Goal: Task Accomplishment & Management: Manage account settings

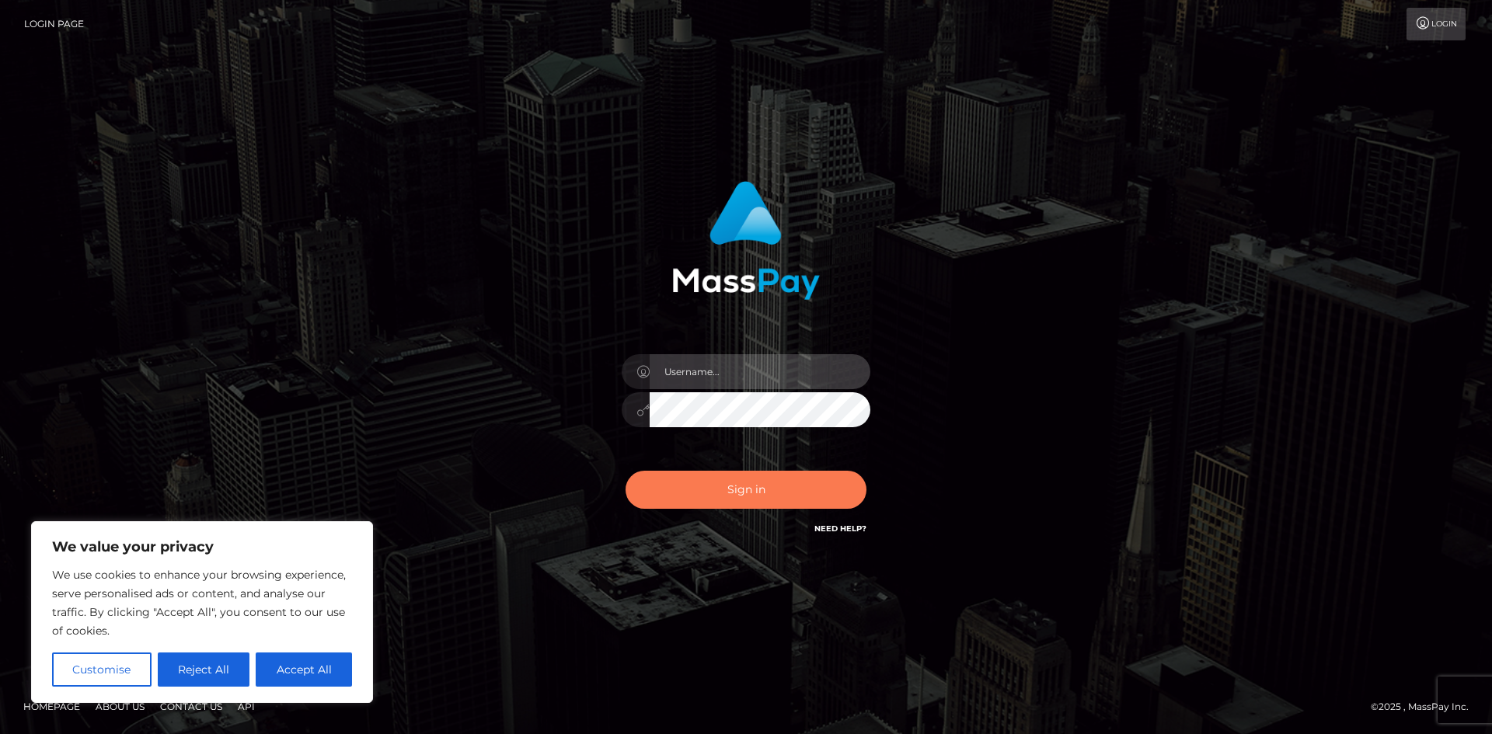
type input "tinan"
click at [754, 493] on button "Sign in" at bounding box center [746, 490] width 241 height 38
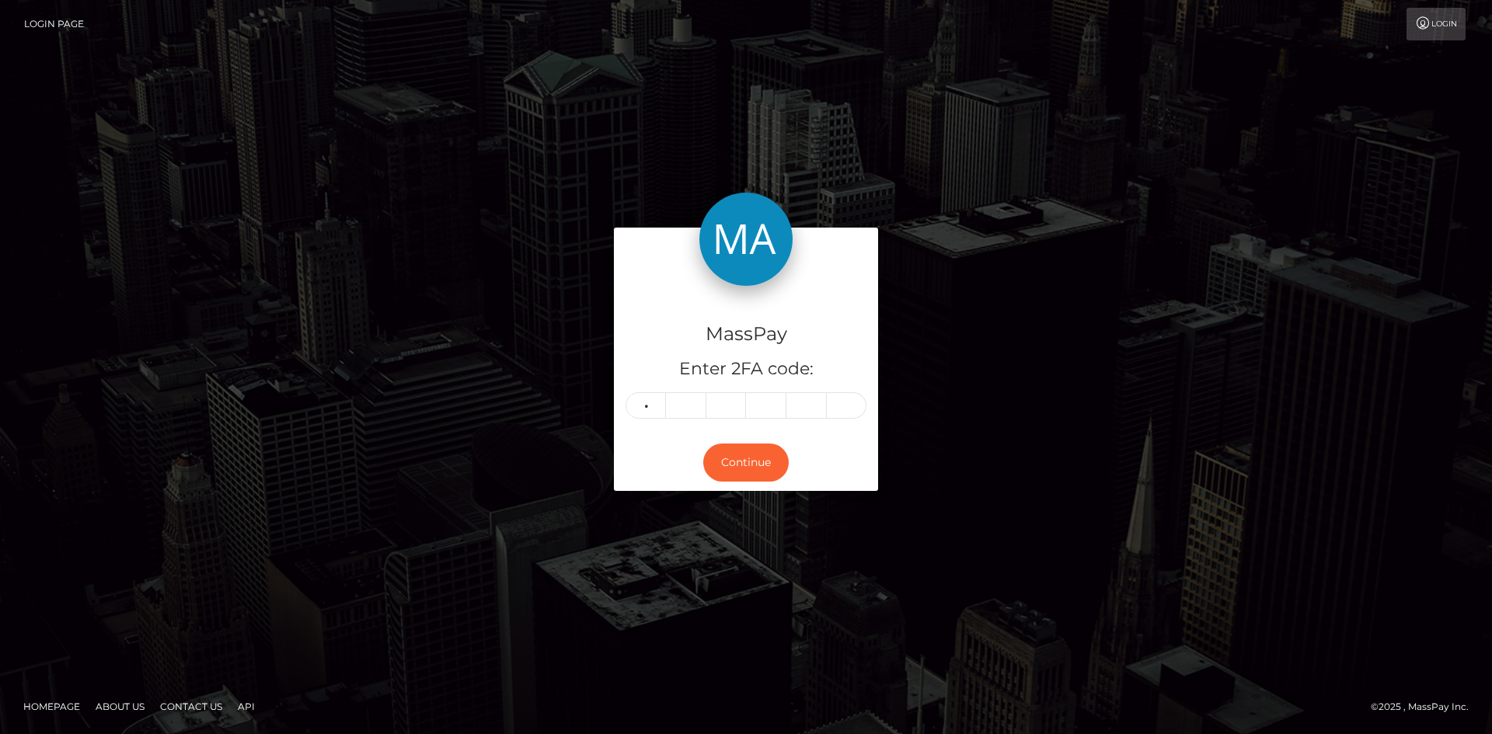
type input "2"
type input "7"
type input "5"
type input "2"
type input "7"
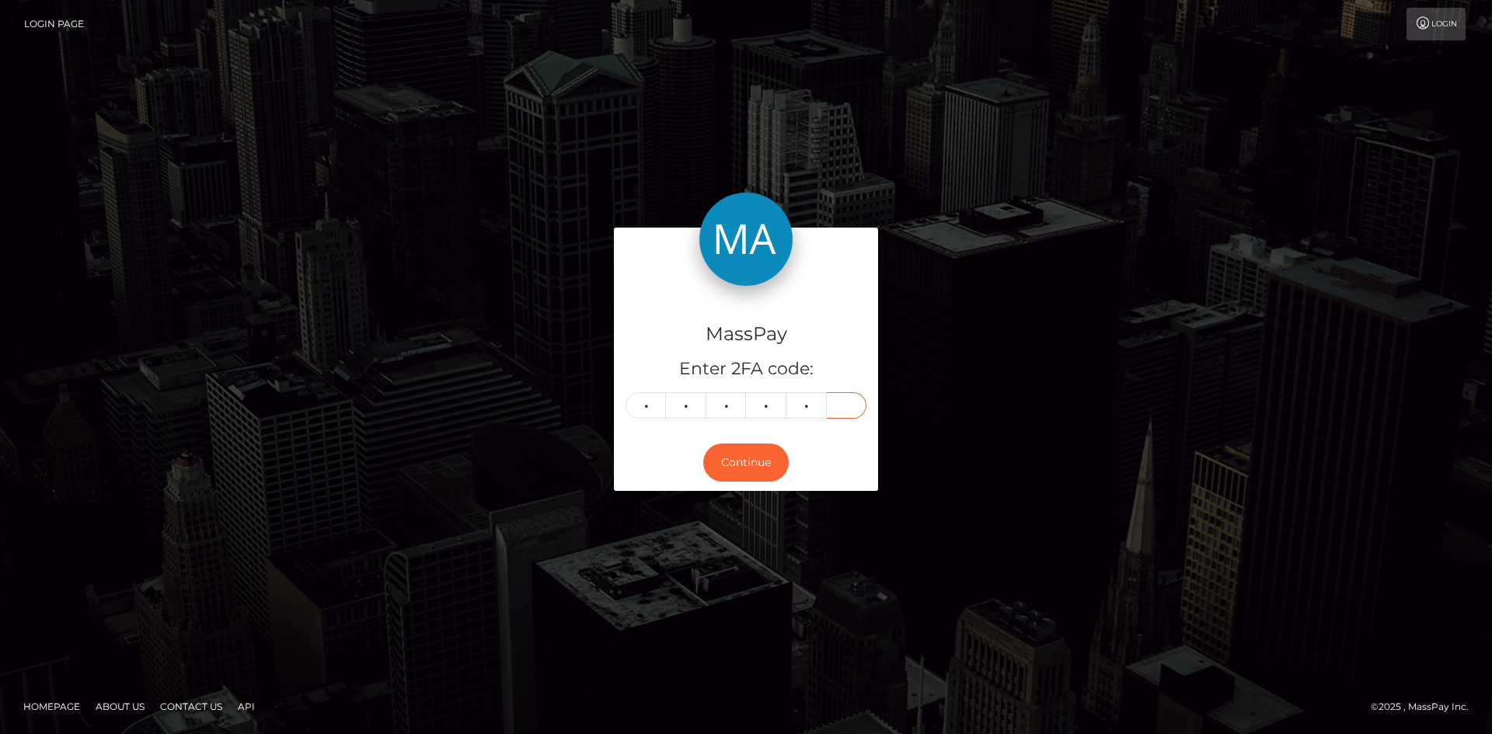
type input "2"
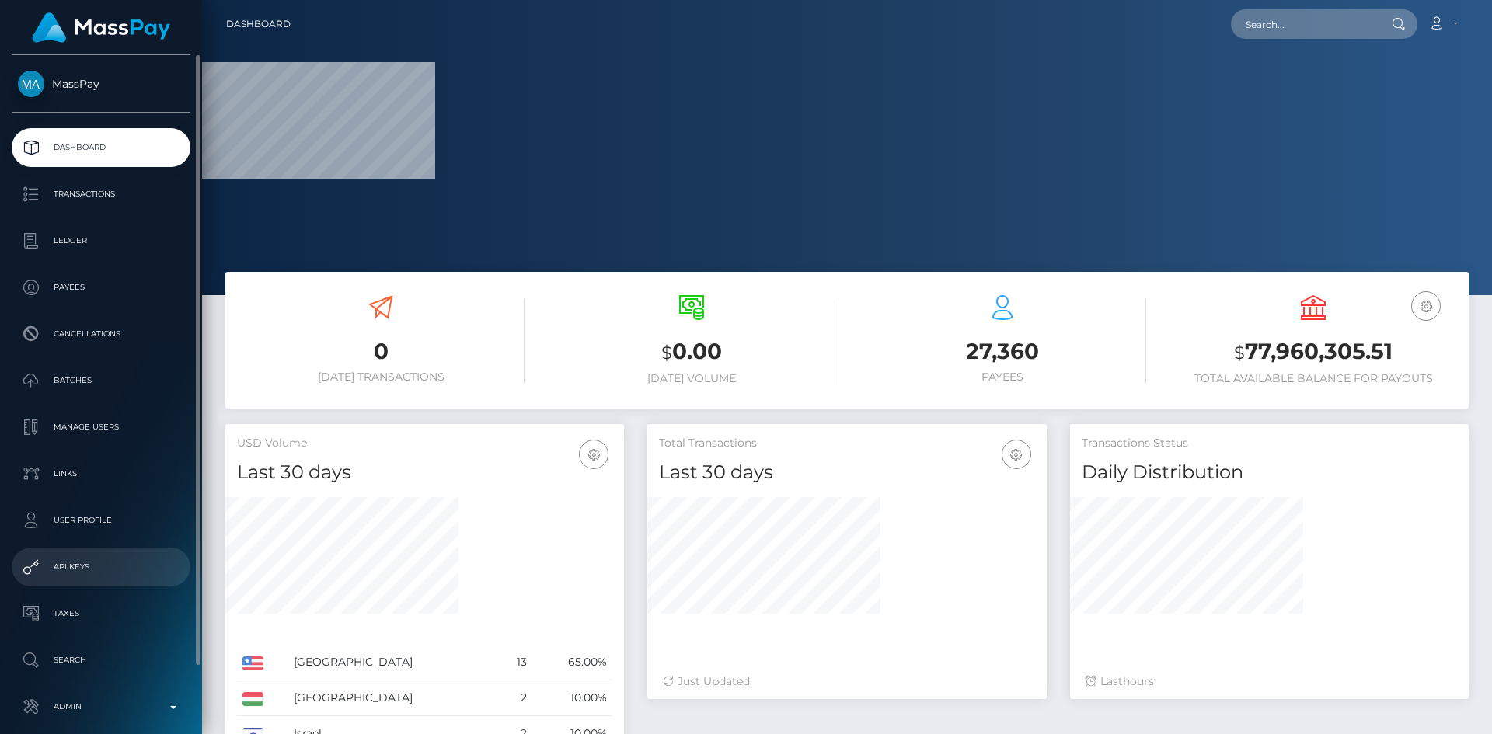
scroll to position [73, 0]
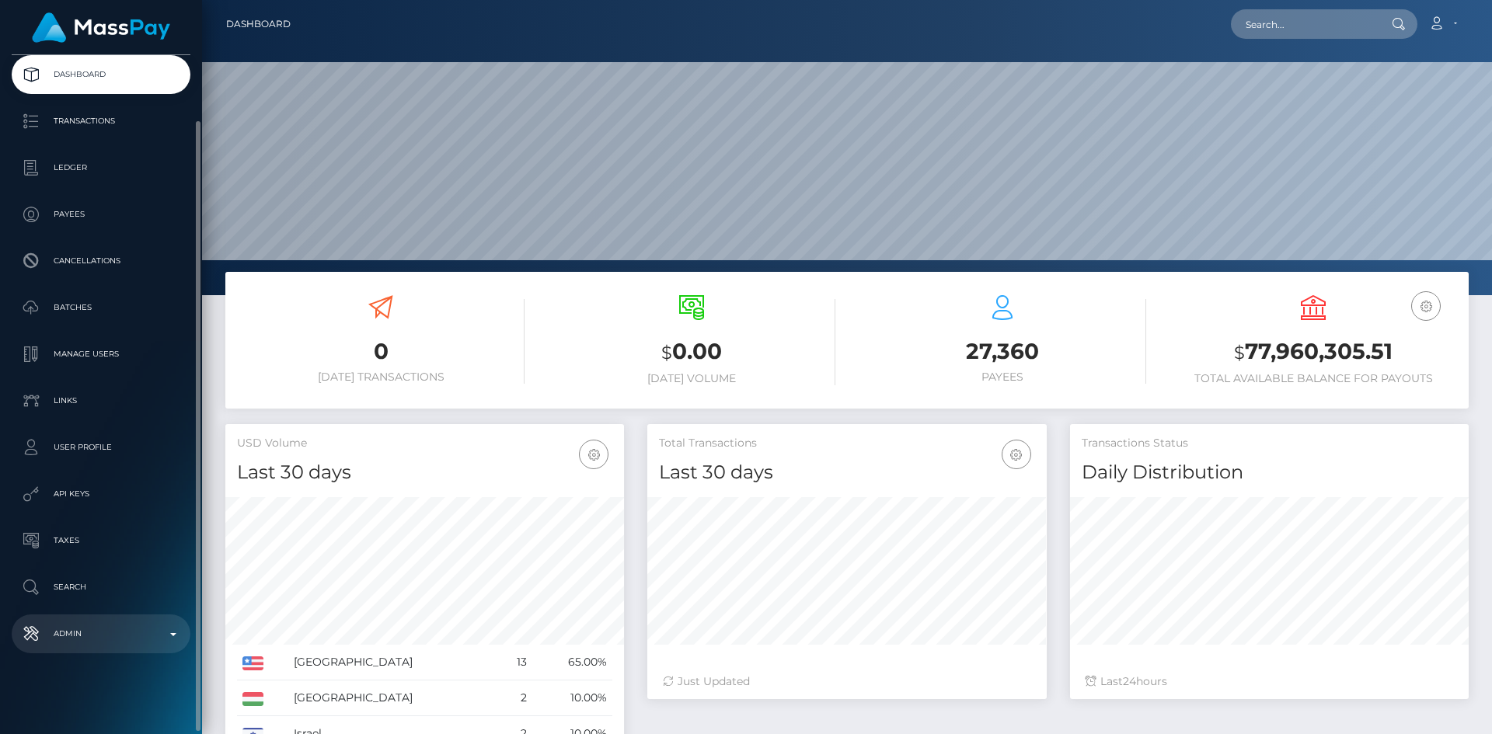
click at [140, 615] on link "Admin" at bounding box center [101, 634] width 179 height 39
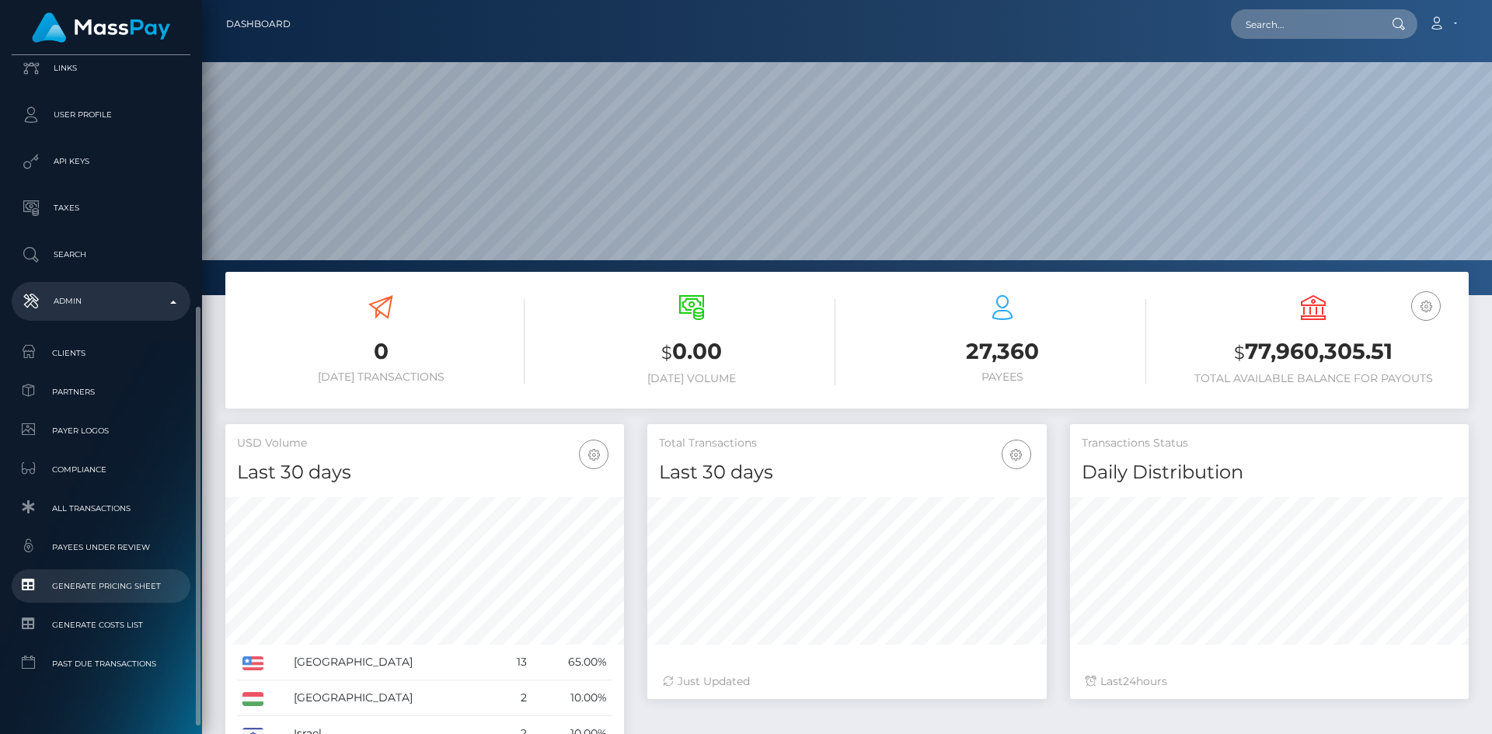
scroll to position [433, 0]
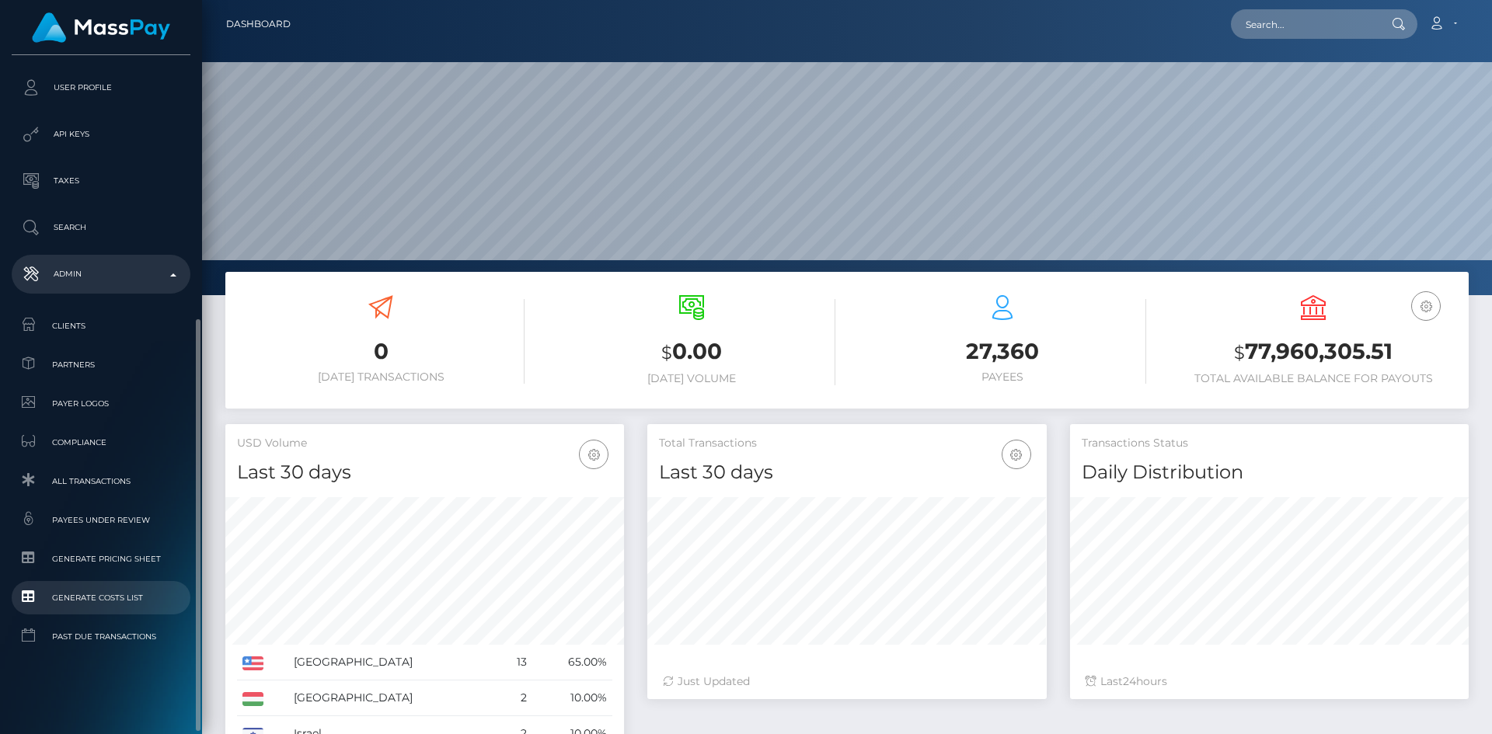
click at [96, 584] on link "Generate Costs List" at bounding box center [101, 597] width 179 height 33
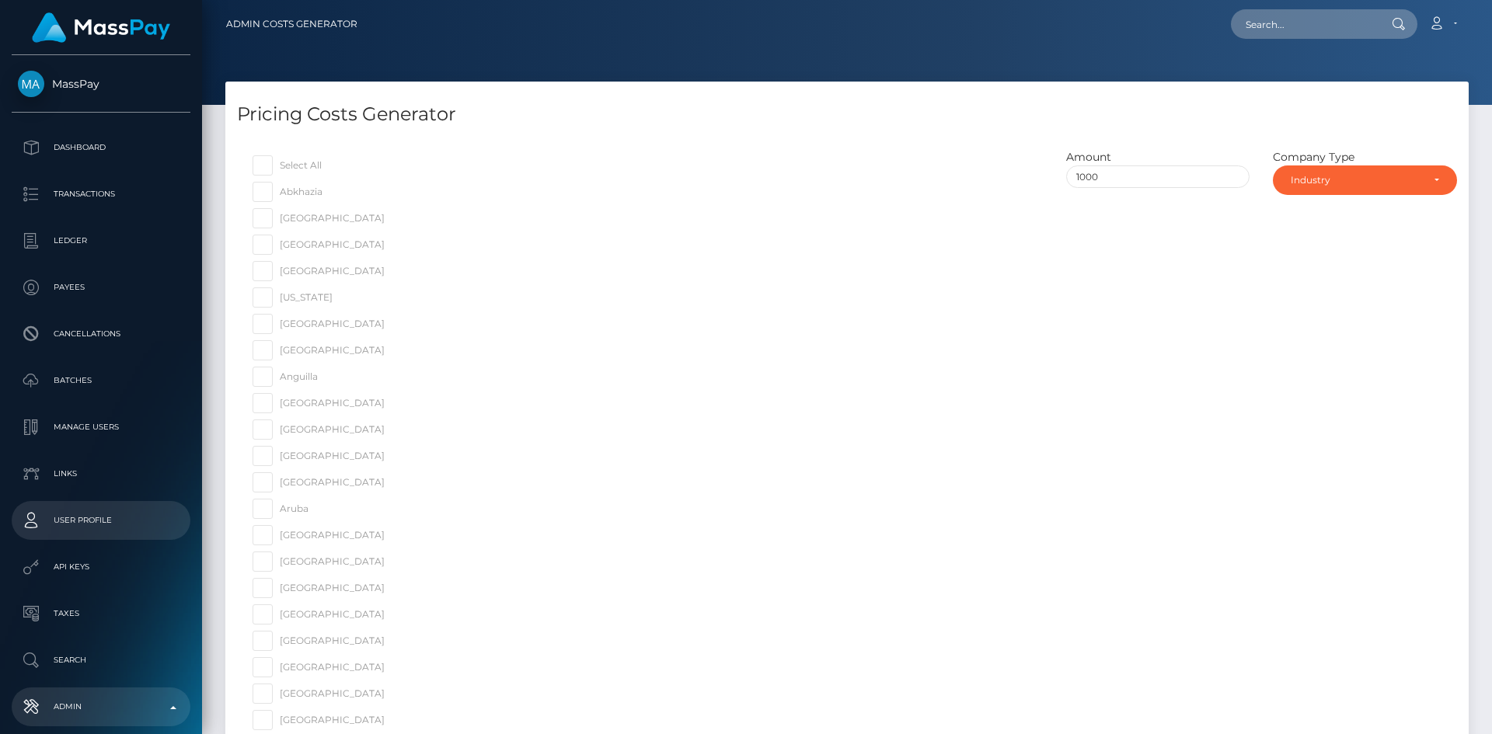
scroll to position [466, 0]
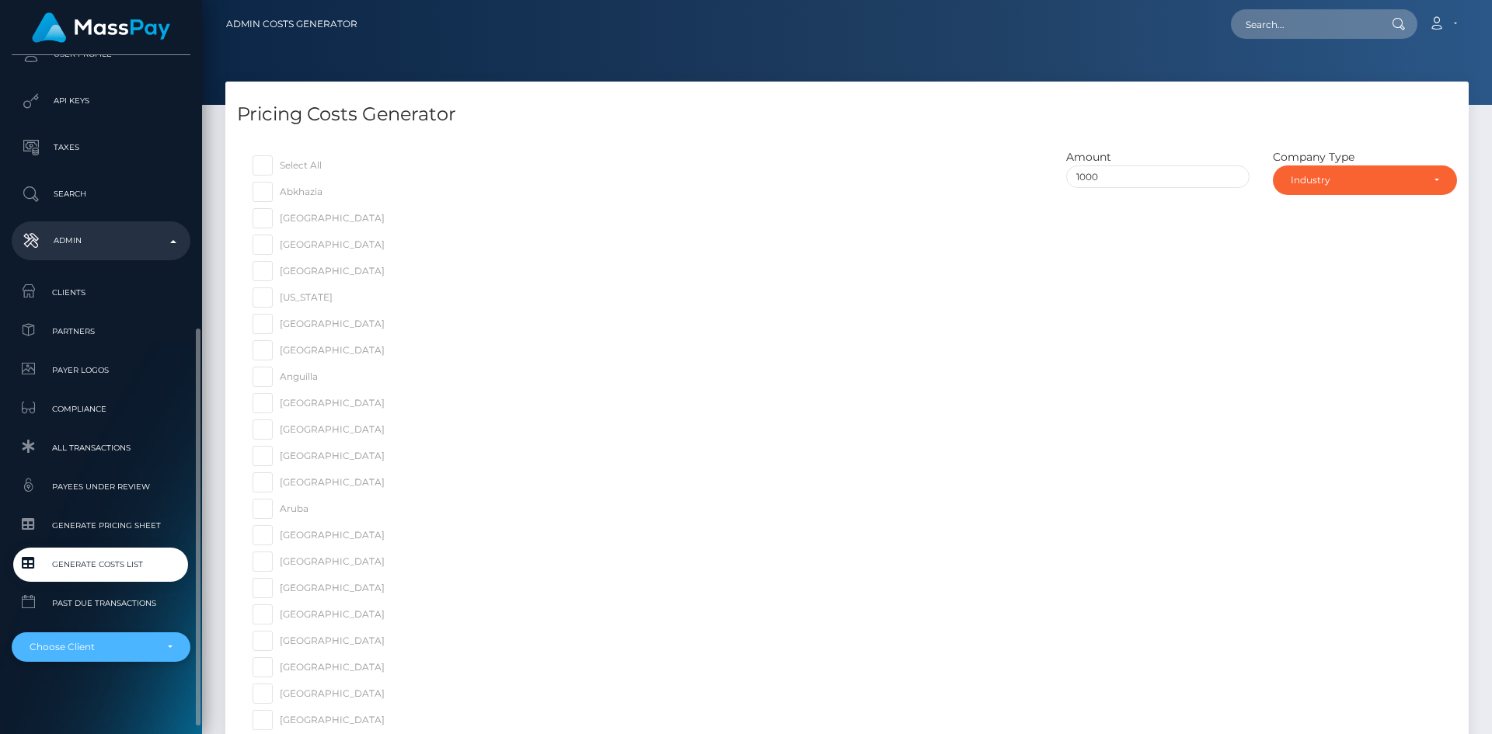
click at [96, 638] on div "Choose Client" at bounding box center [101, 648] width 179 height 30
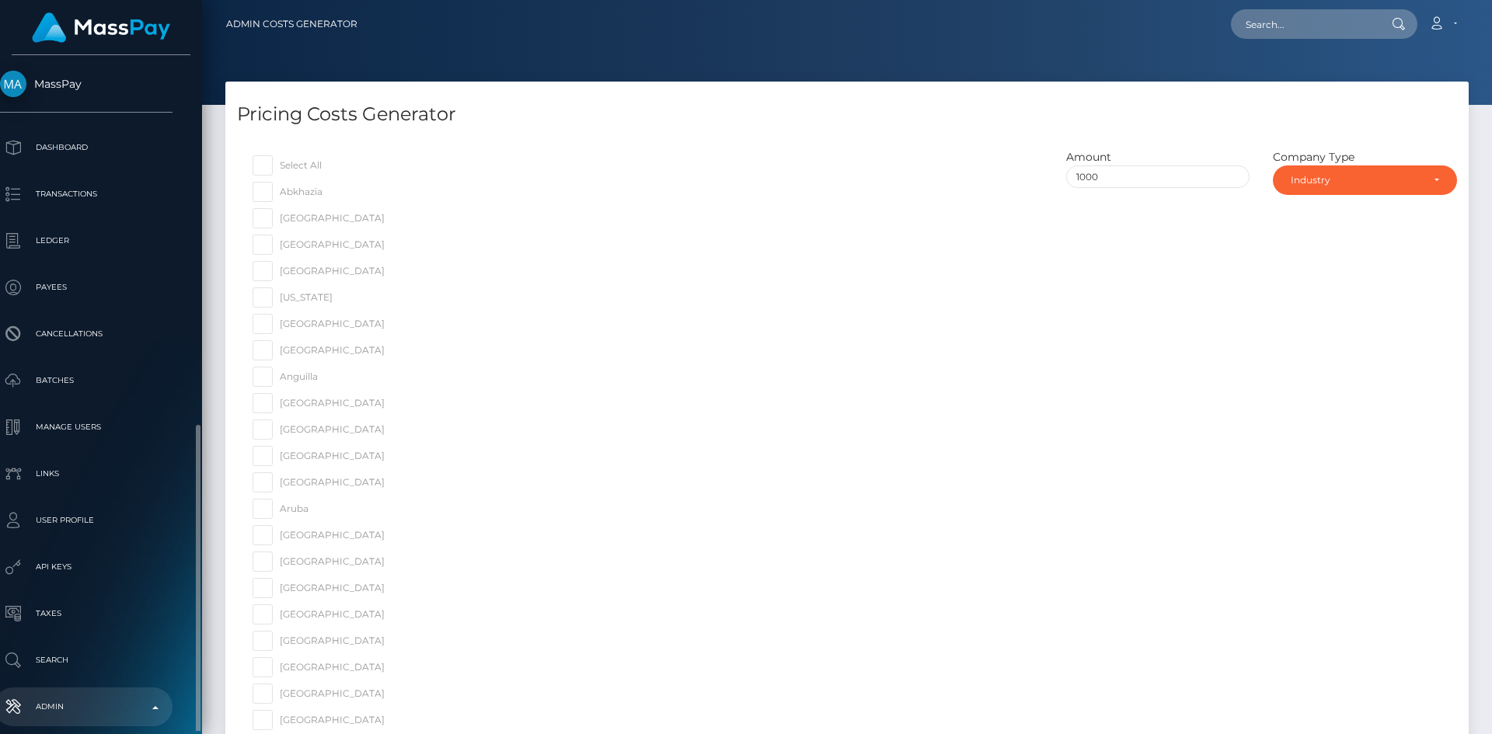
scroll to position [466, 18]
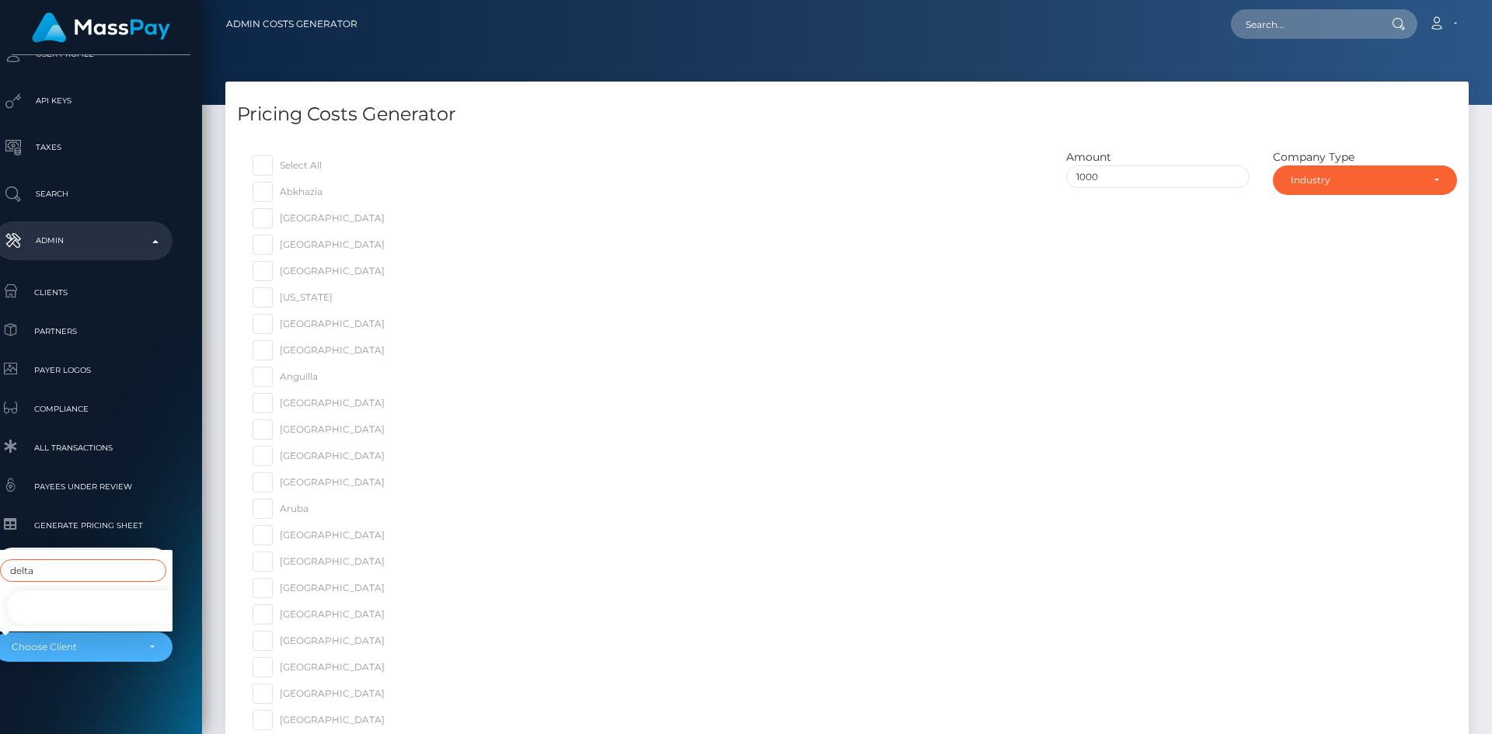
type input "delta"
select select "102"
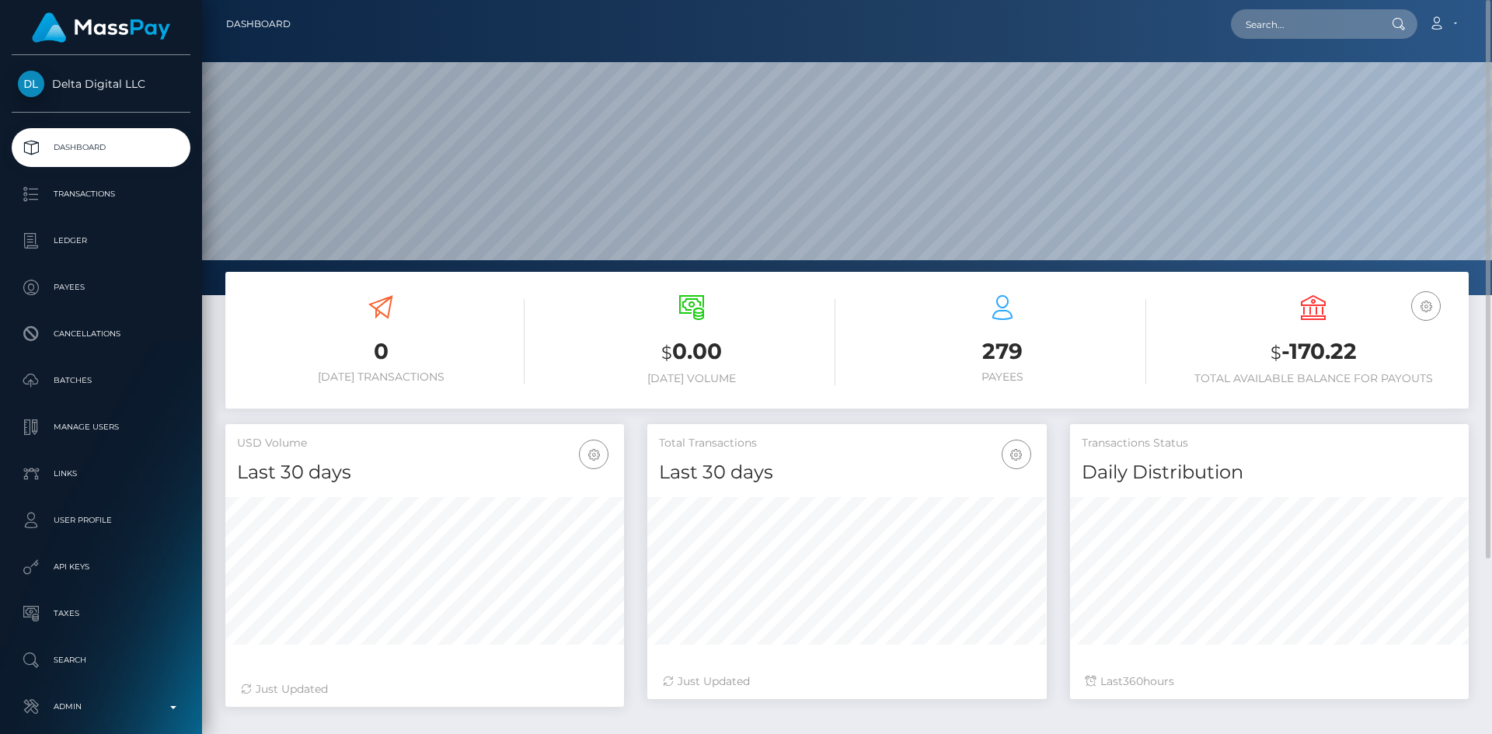
scroll to position [276, 399]
click at [1327, 358] on h3 "$ -170.22" at bounding box center [1314, 353] width 288 height 32
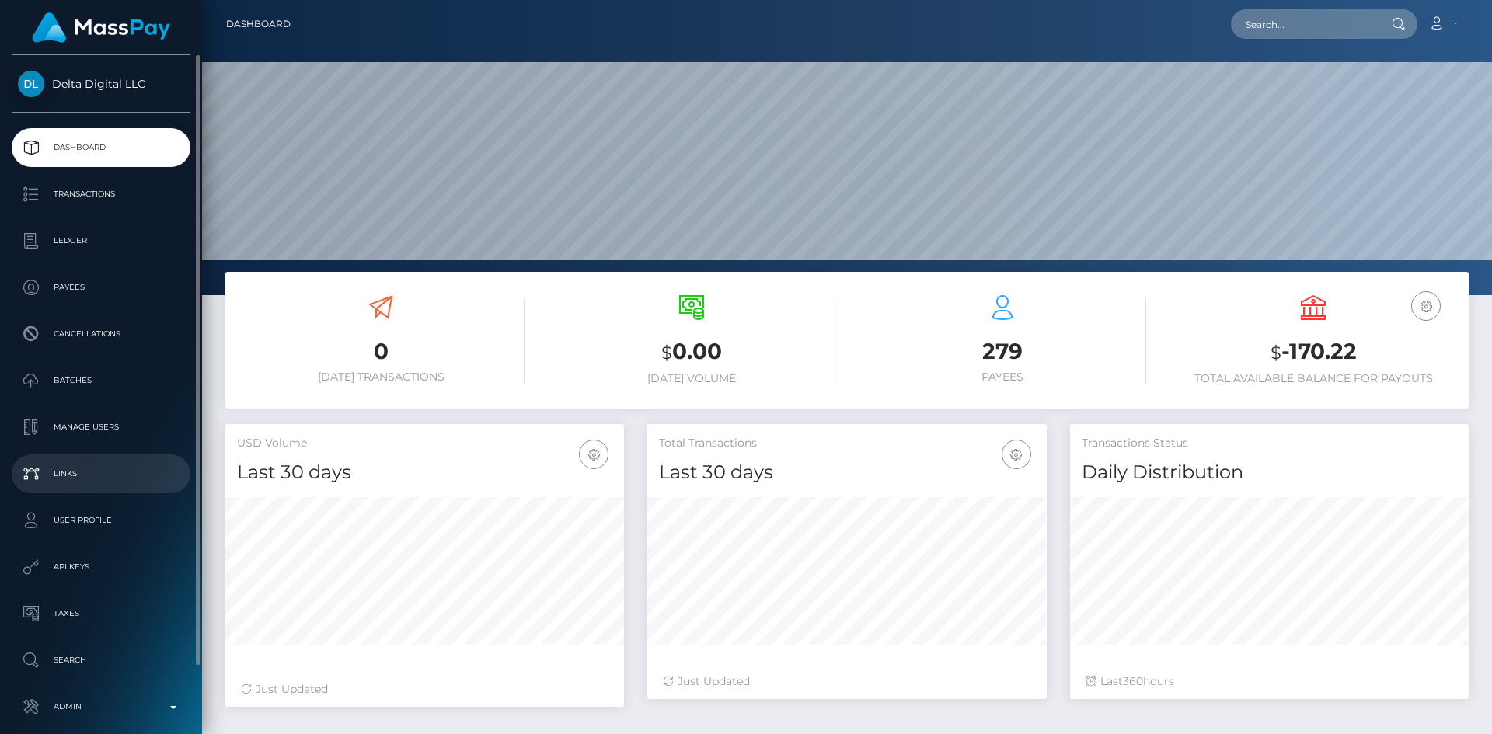
scroll to position [73, 0]
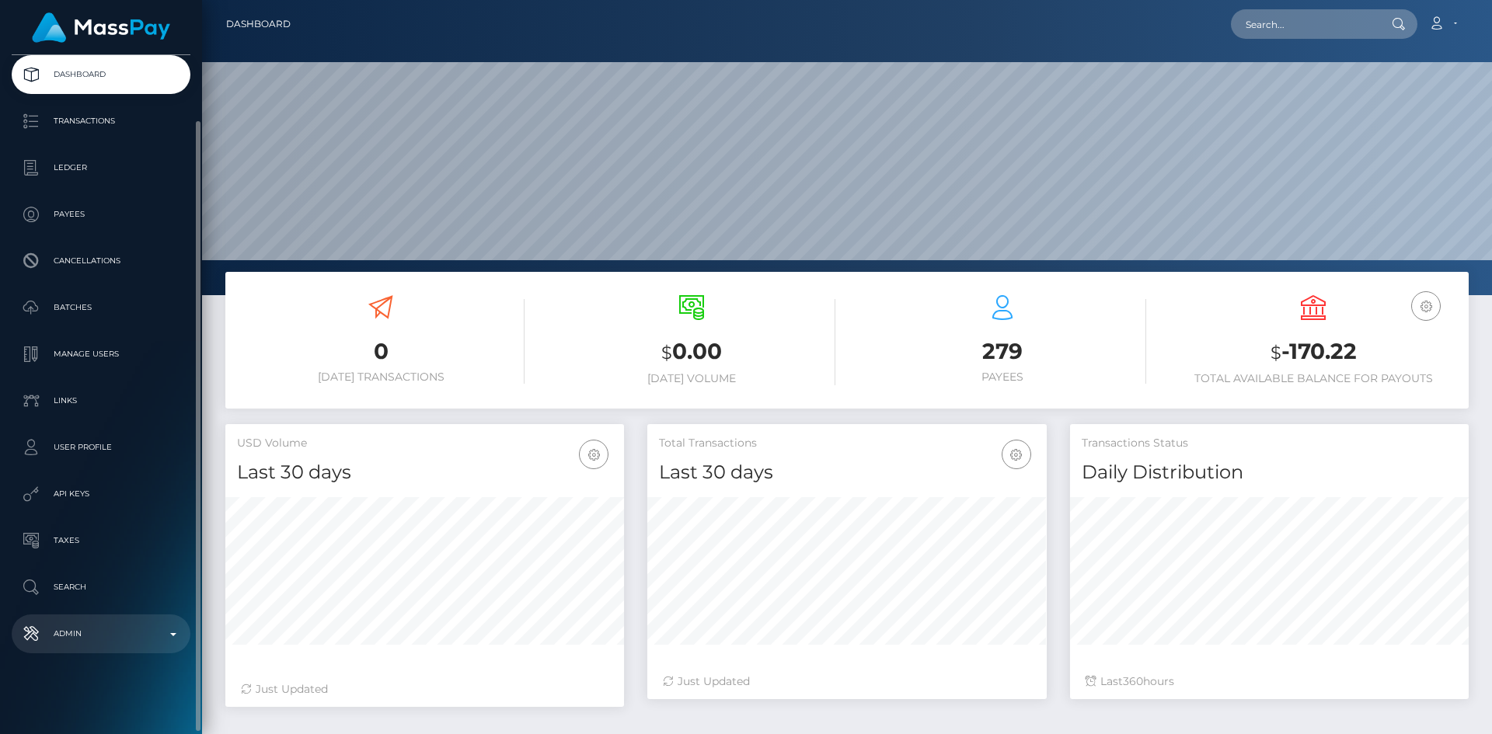
click at [99, 621] on link "Admin" at bounding box center [101, 634] width 179 height 39
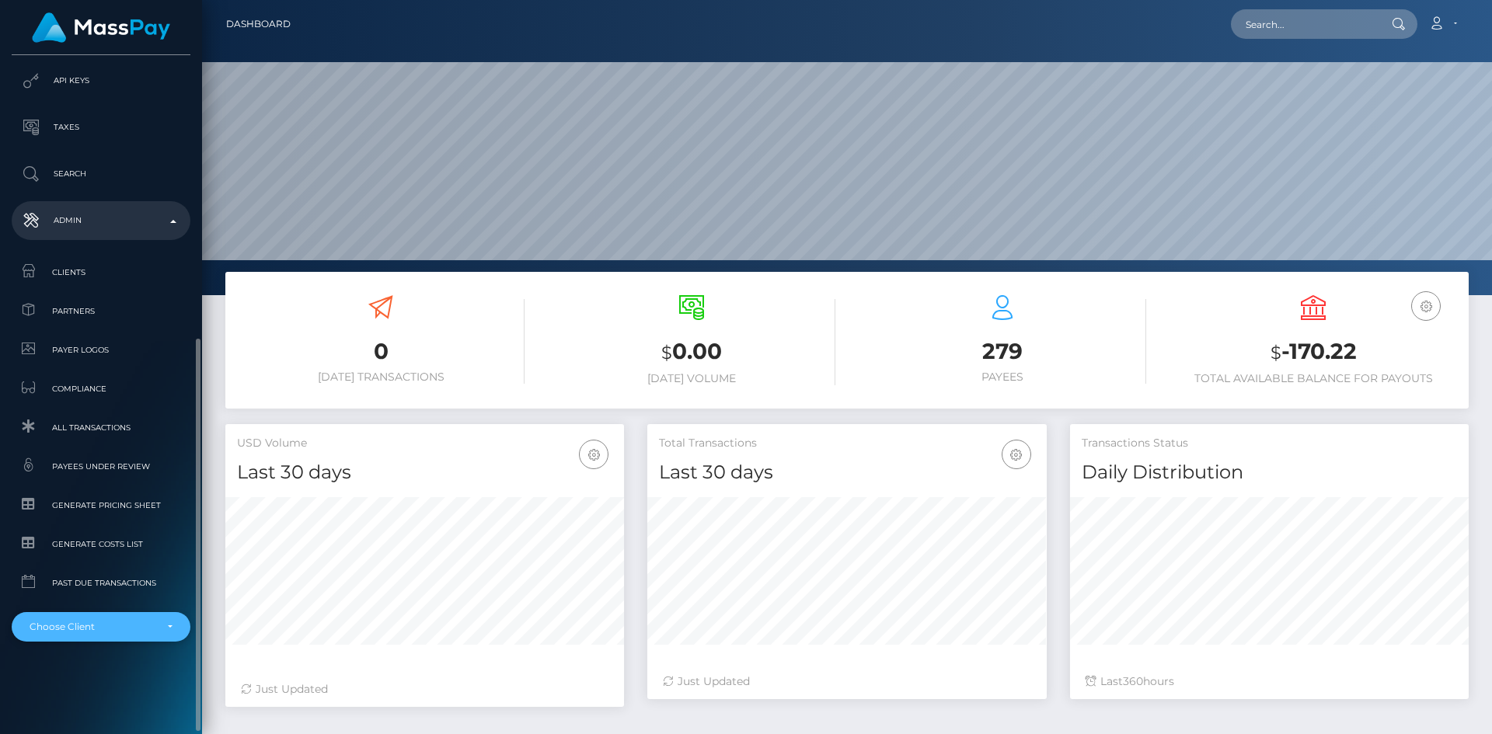
click at [100, 626] on div "Choose Client" at bounding box center [92, 627] width 125 height 12
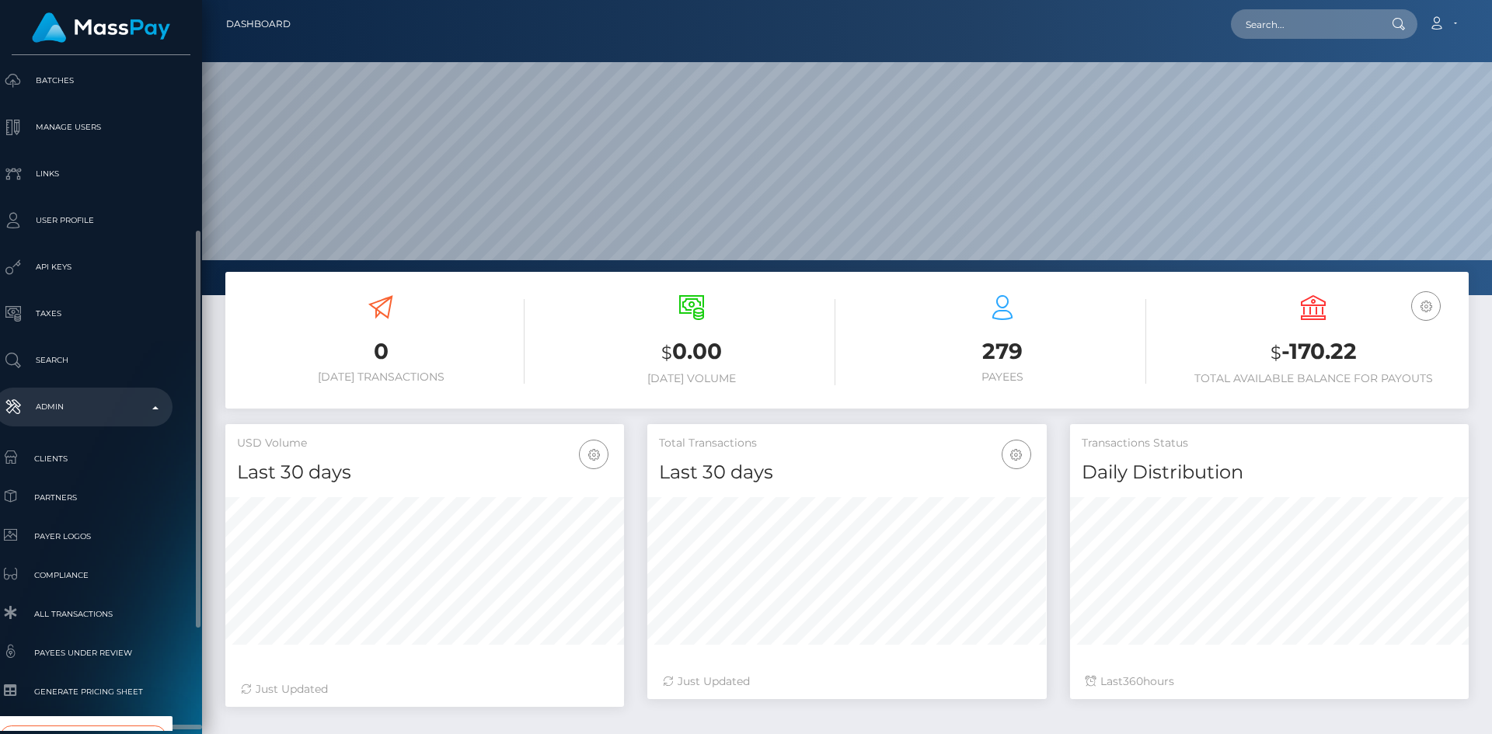
scroll to position [475, 18]
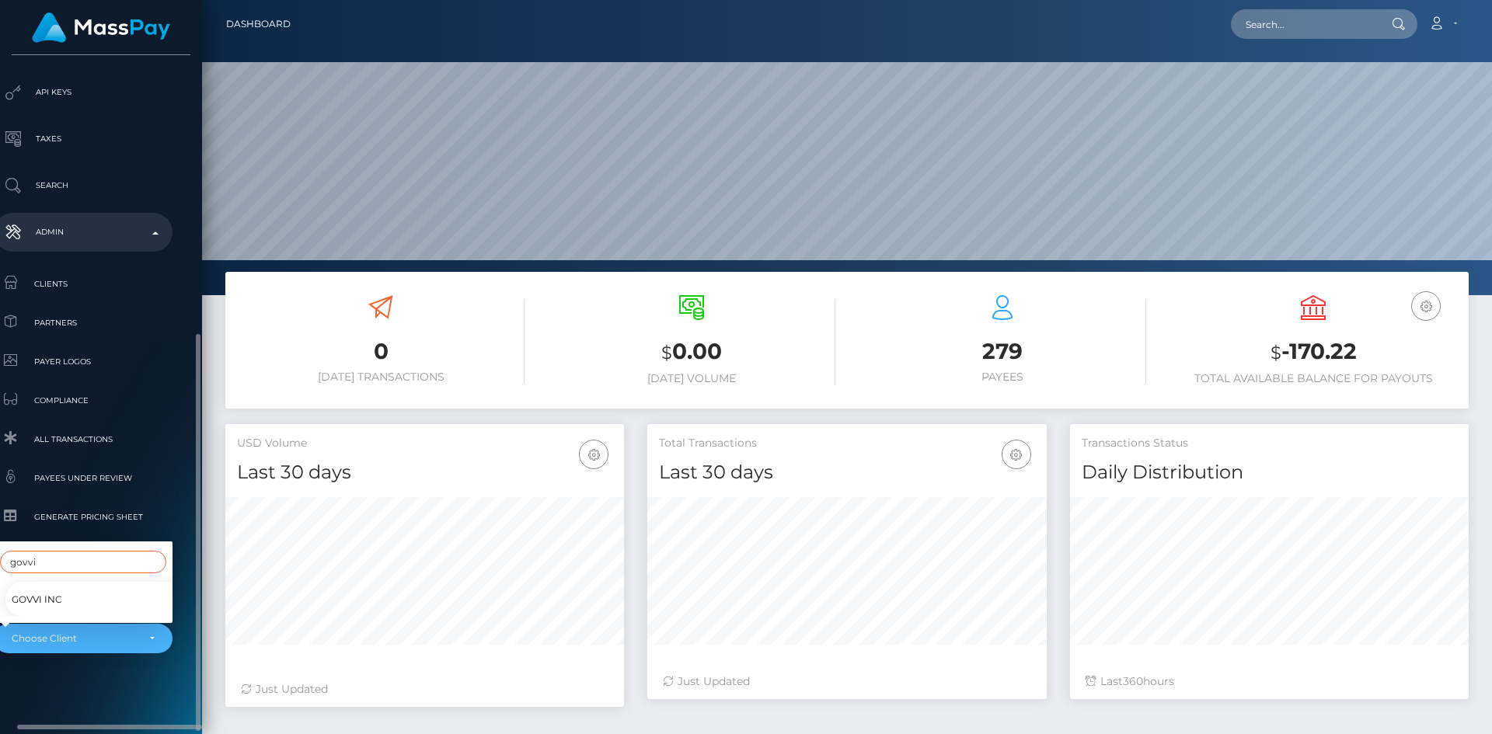
type input "govvi"
click at [109, 583] on link "Govvi Inc" at bounding box center [94, 599] width 179 height 35
select select "171"
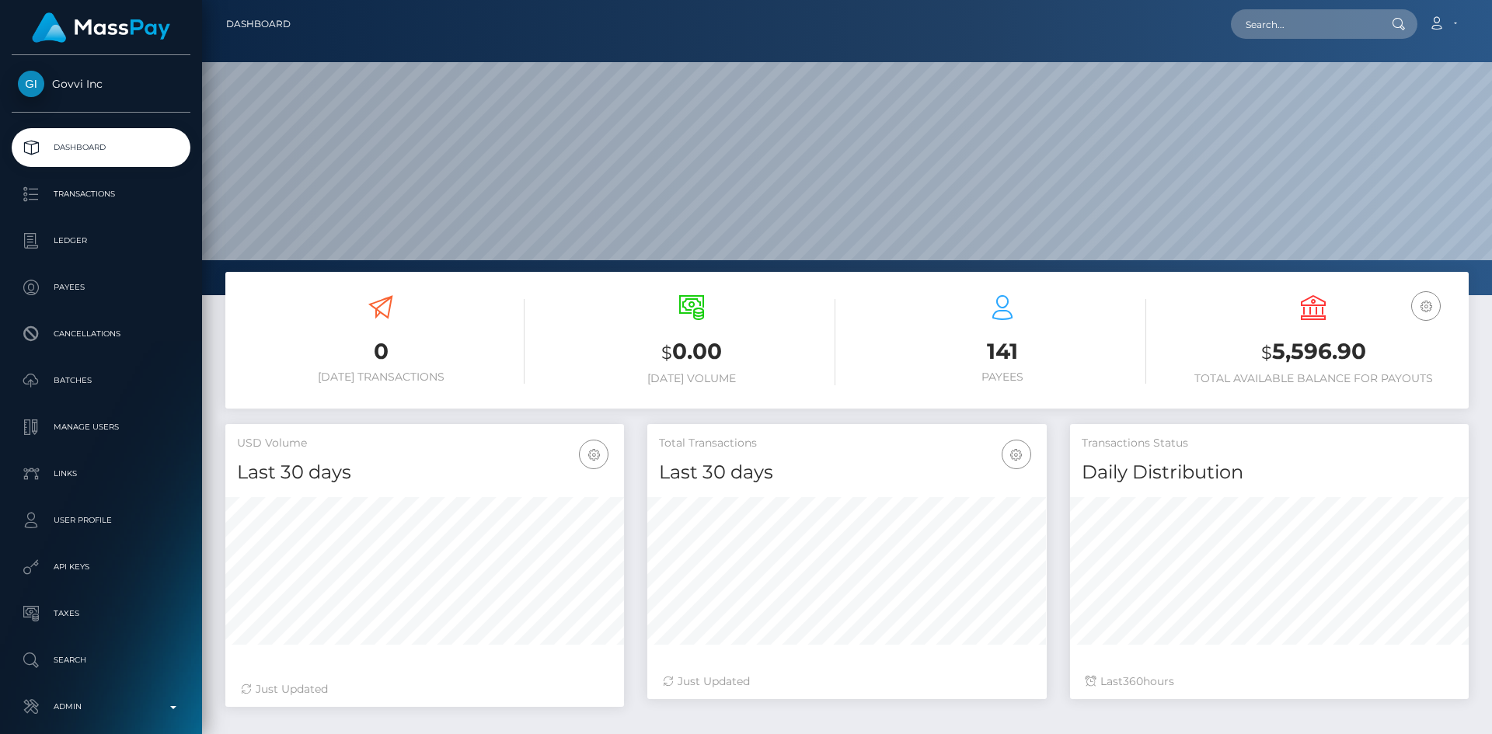
scroll to position [276, 399]
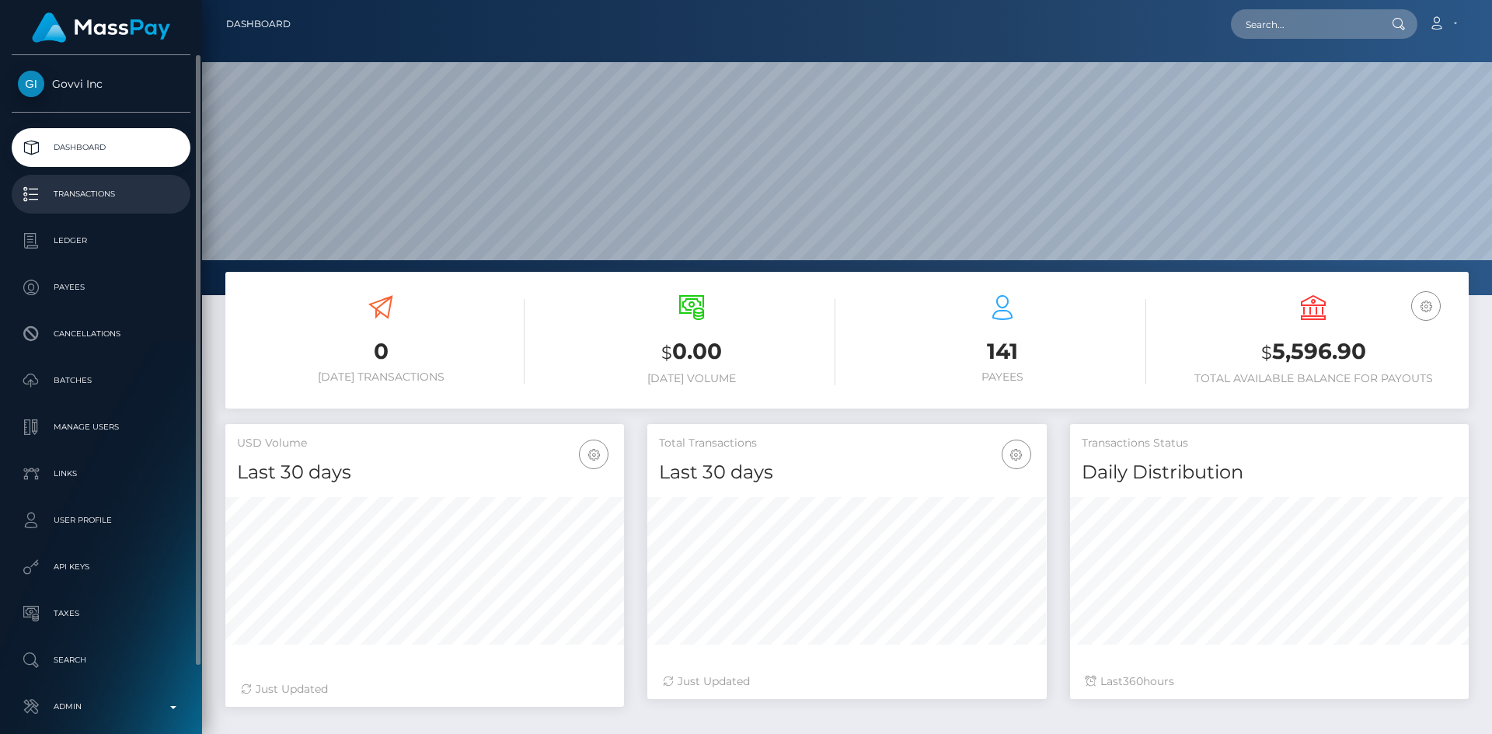
click at [125, 203] on p "Transactions" at bounding box center [101, 194] width 166 height 23
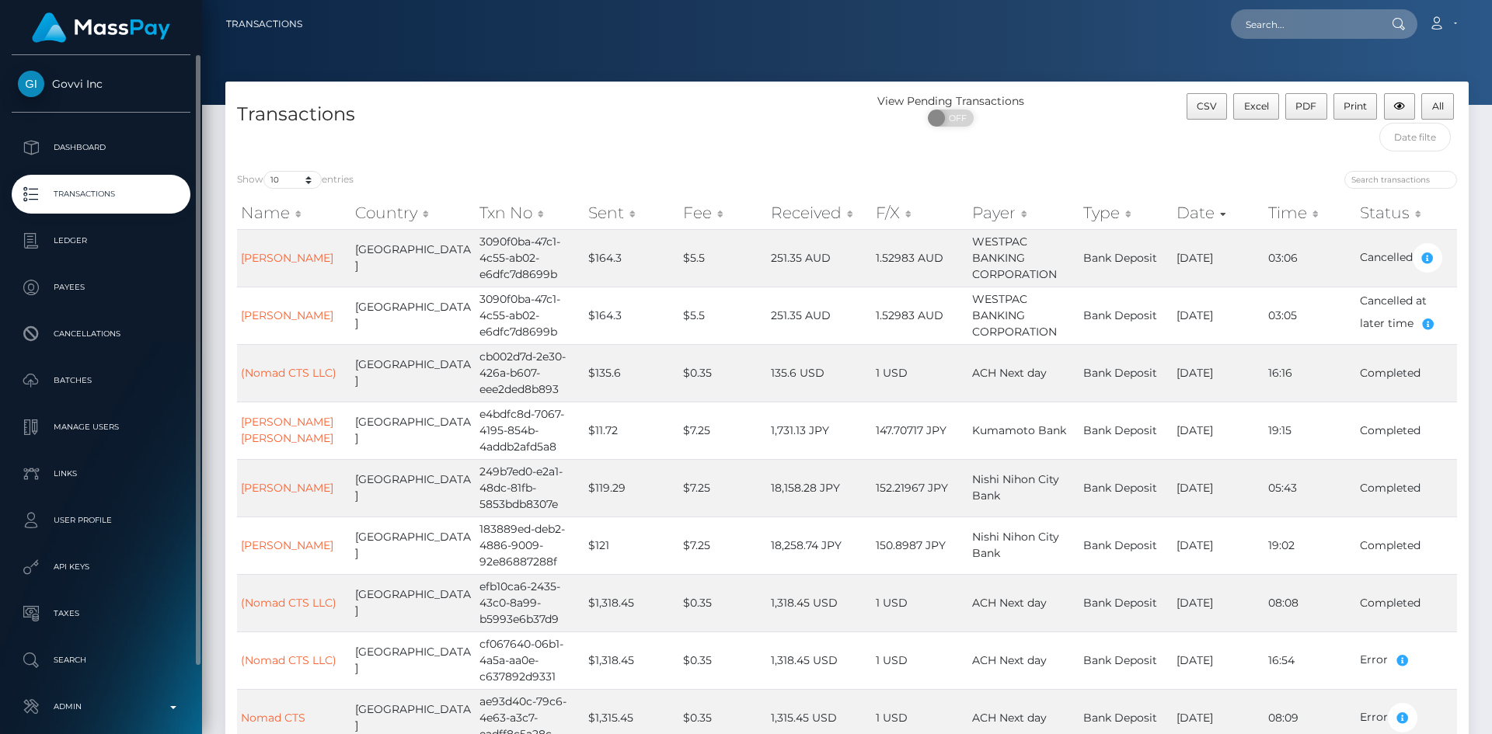
scroll to position [73, 0]
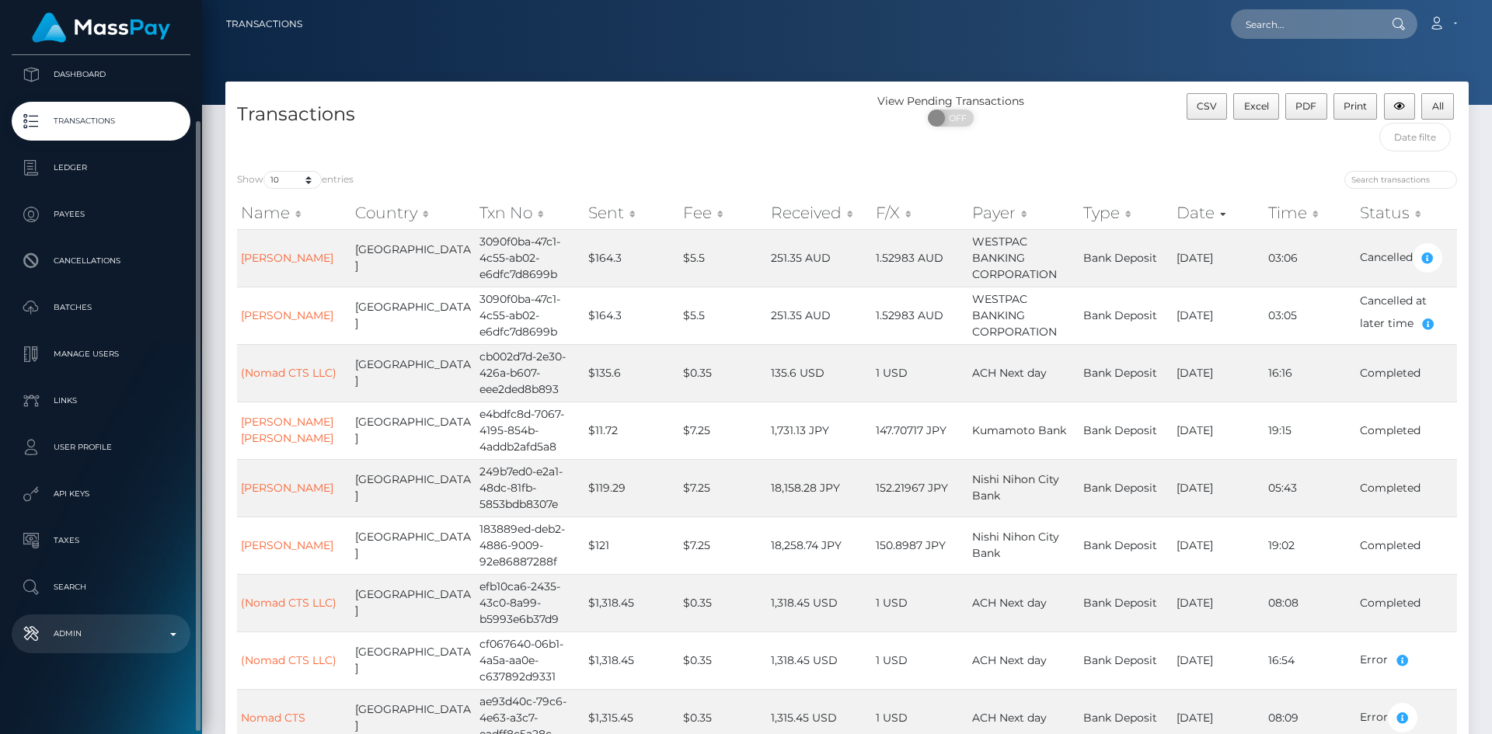
click at [82, 634] on p "Admin" at bounding box center [101, 633] width 166 height 23
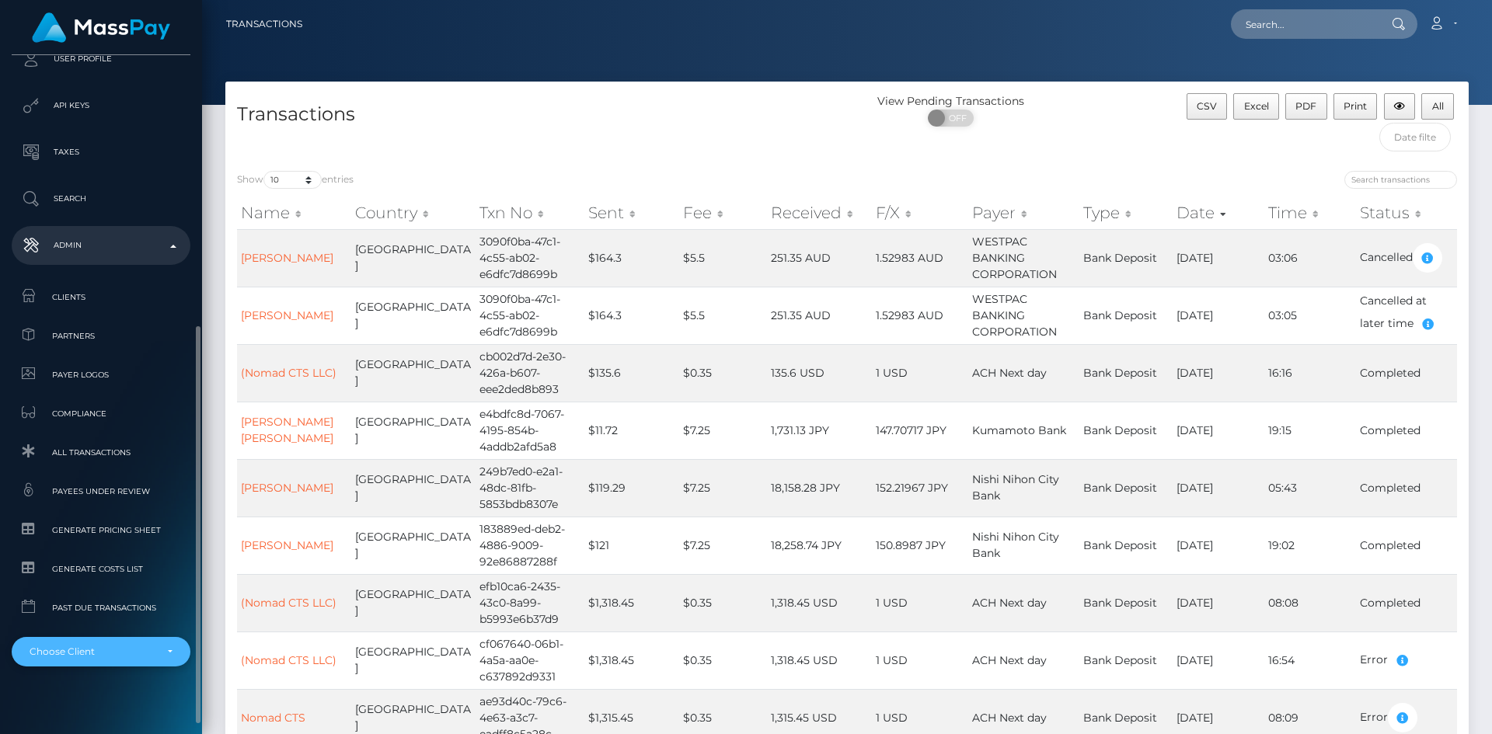
click at [126, 657] on div "Choose Client" at bounding box center [92, 652] width 125 height 12
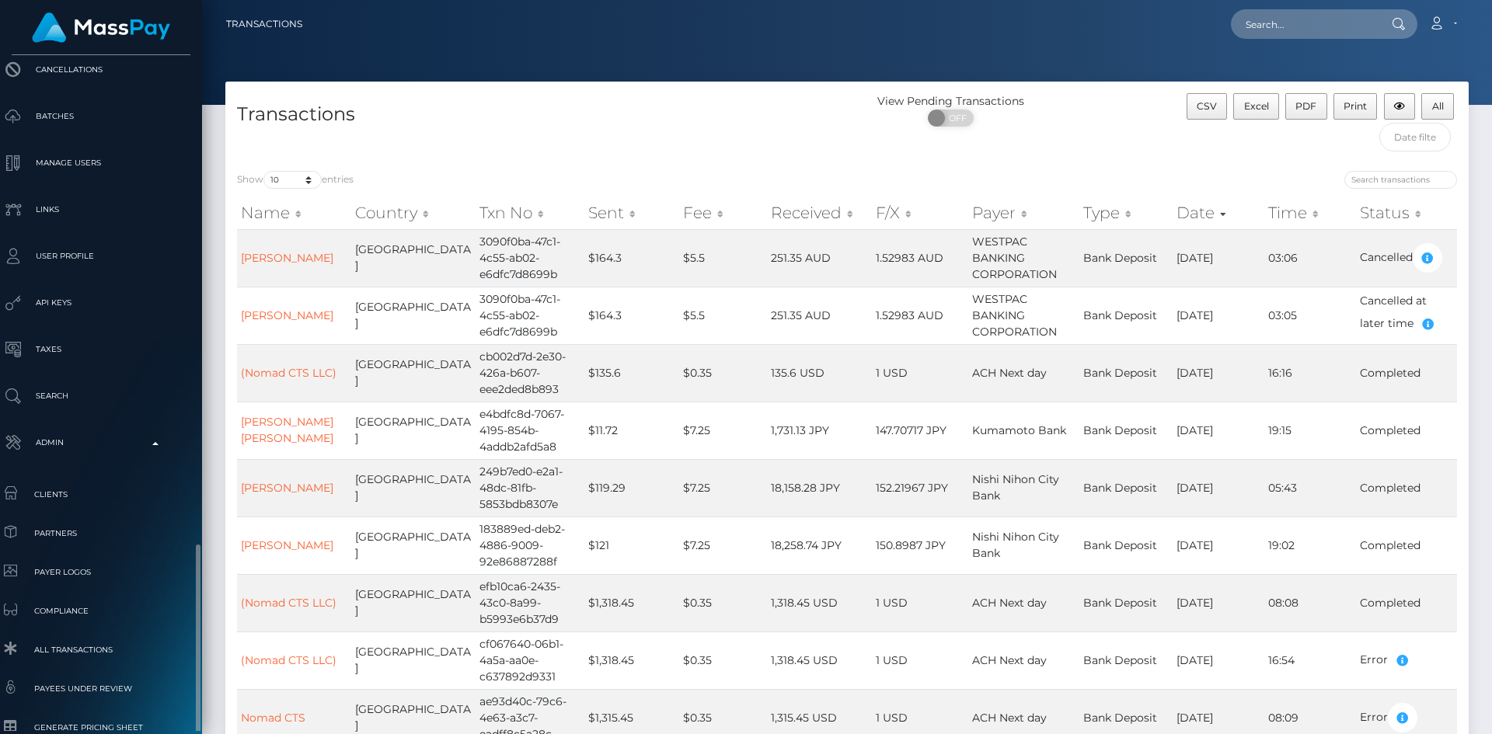
scroll to position [475, 18]
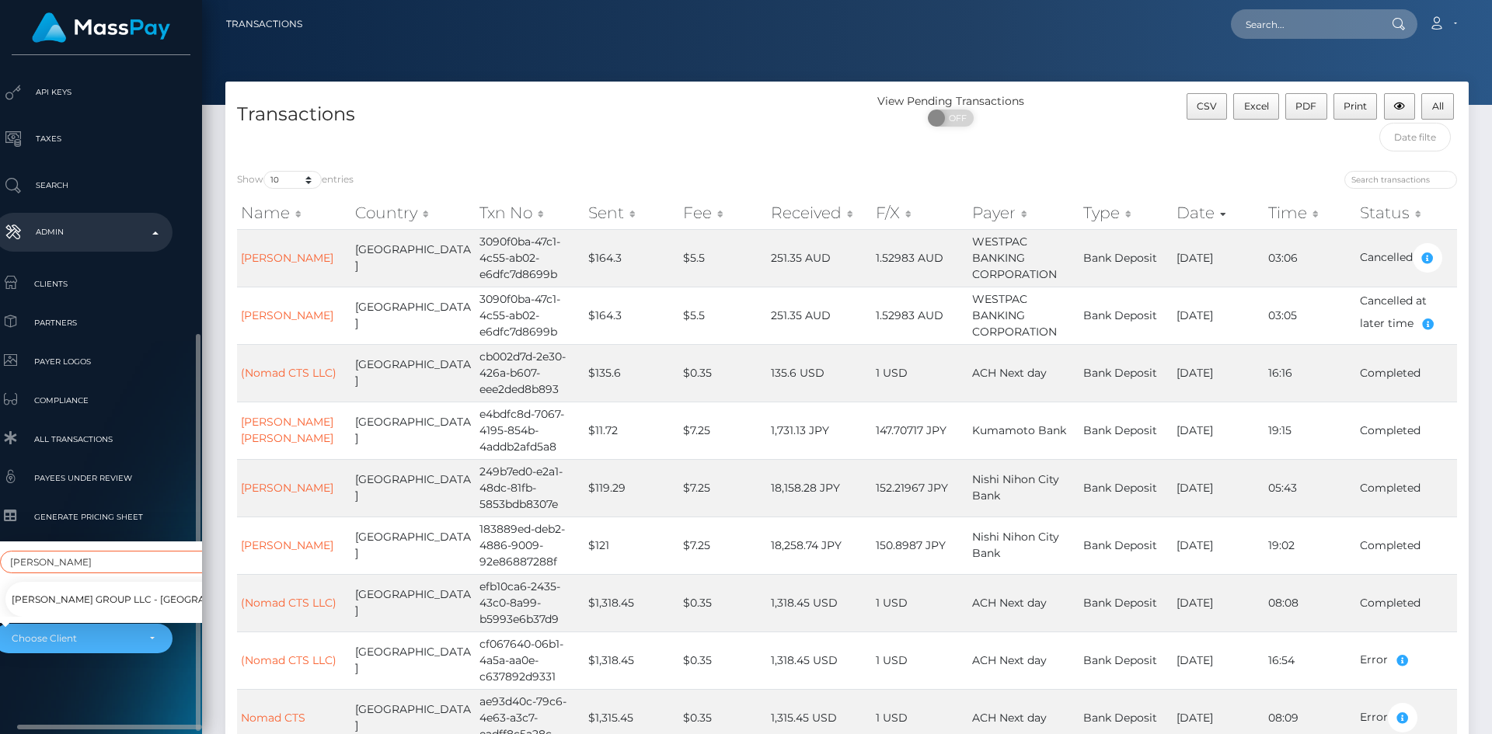
type input "syona"
click at [108, 590] on span "[PERSON_NAME] Group LLC - [GEOGRAPHIC_DATA]" at bounding box center [138, 600] width 253 height 20
select select "287"
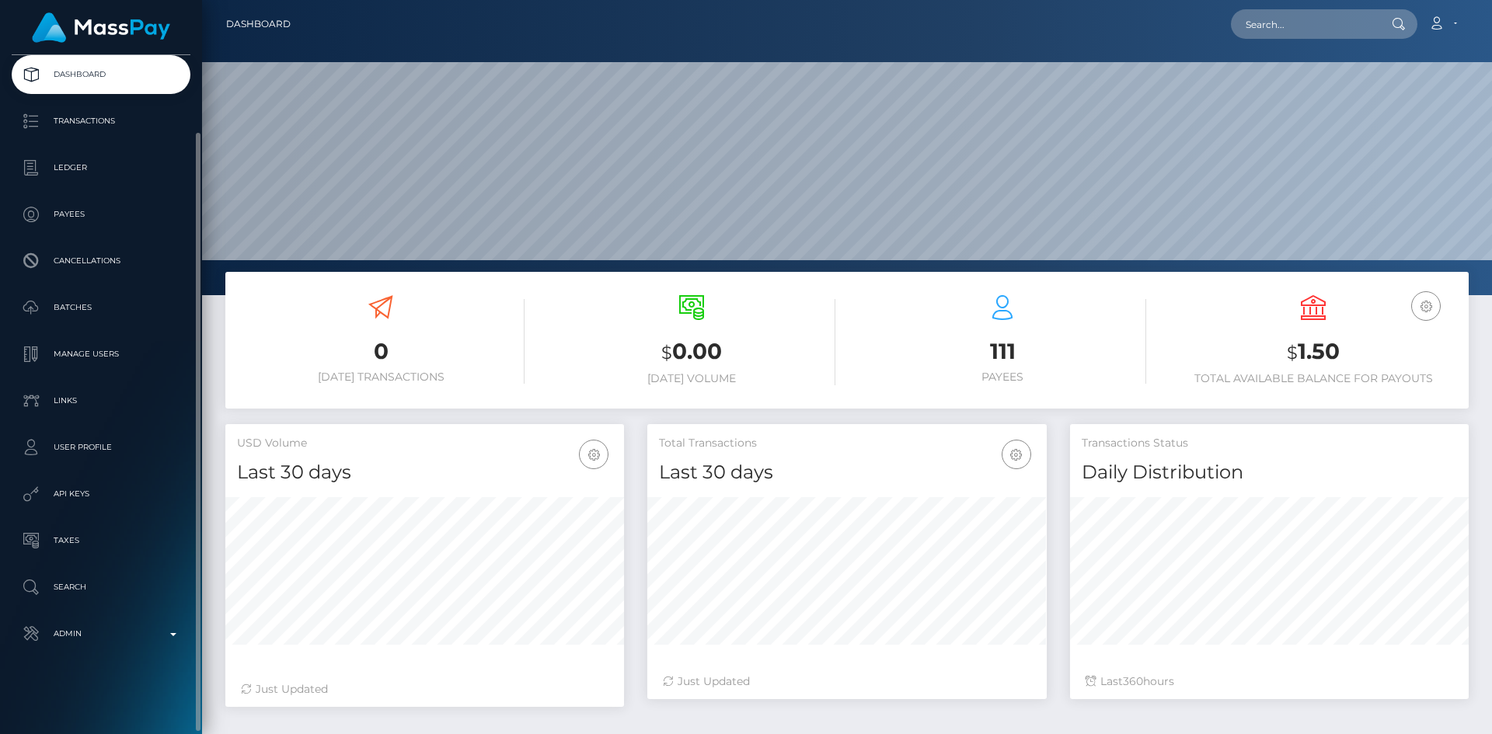
scroll to position [276, 399]
click at [120, 627] on p "Admin" at bounding box center [101, 633] width 166 height 23
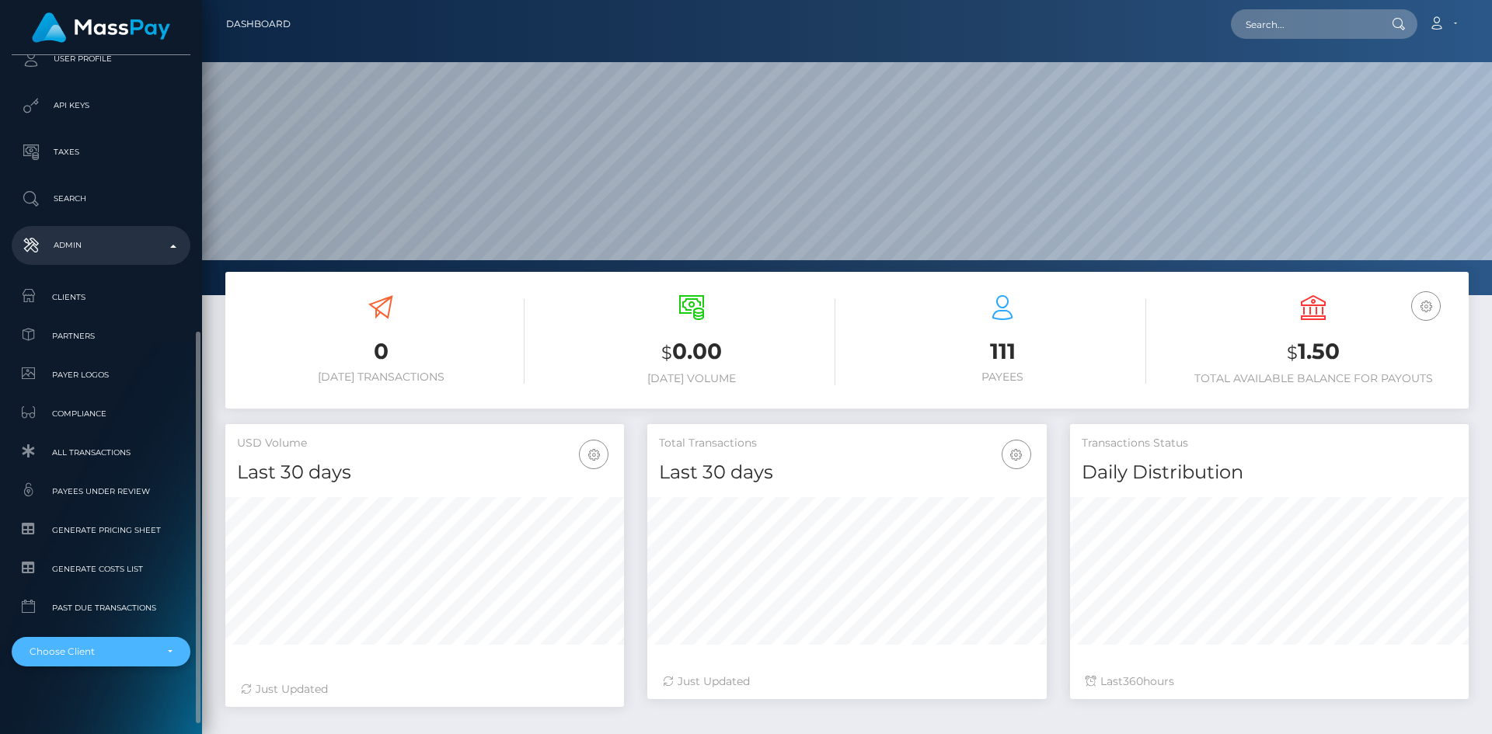
click at [111, 658] on div "Choose Client" at bounding box center [92, 652] width 125 height 12
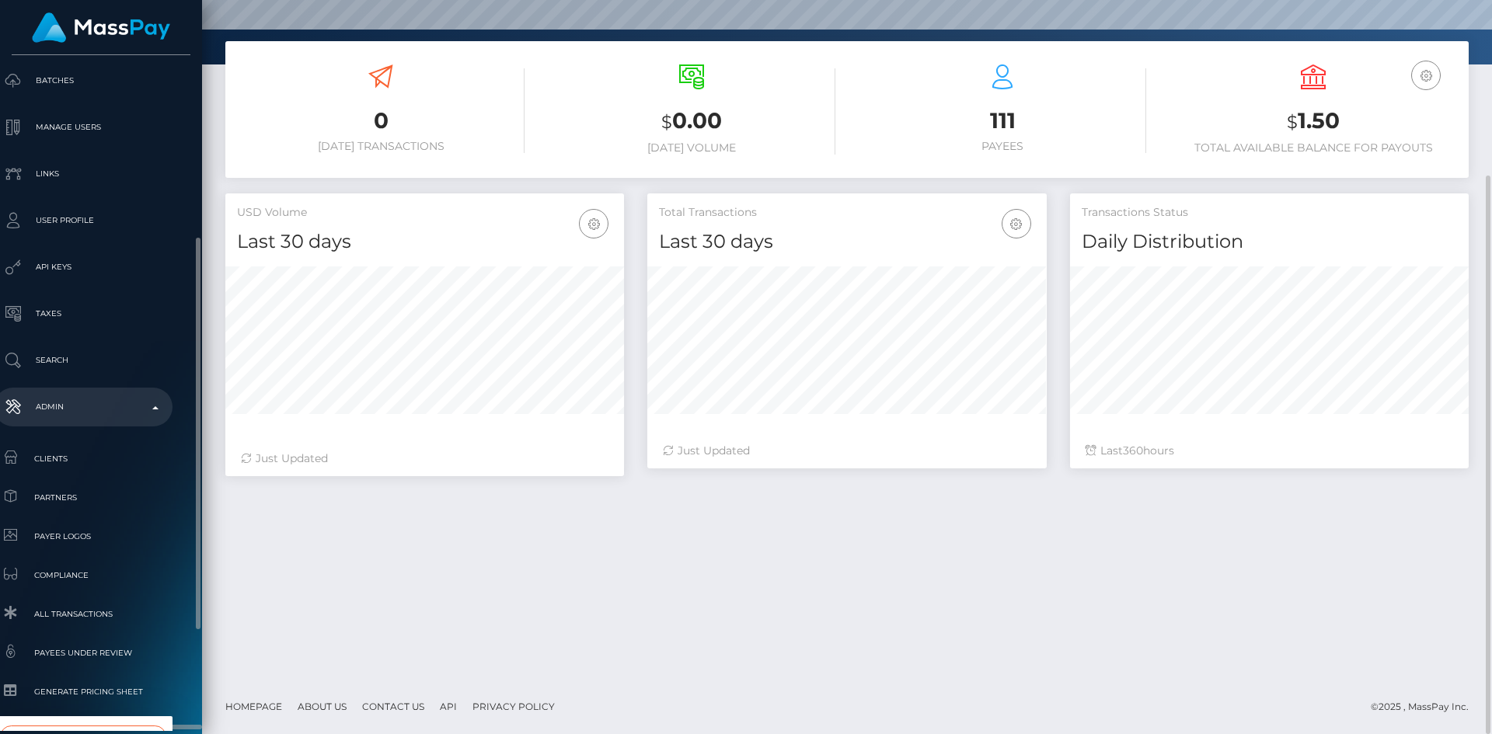
scroll to position [489, 18]
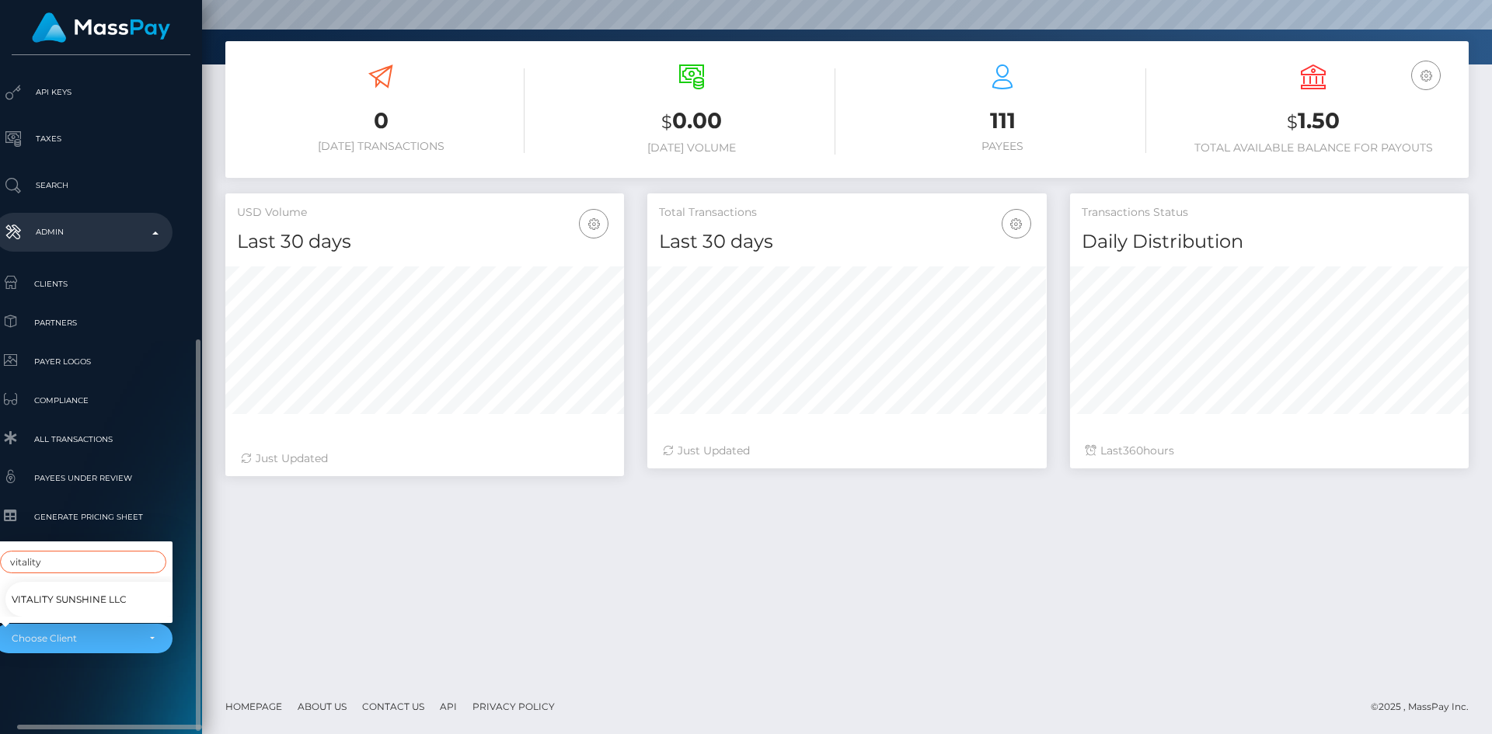
type input "vitality"
click at [106, 592] on span "Vitality Sunshine LLC" at bounding box center [69, 600] width 115 height 20
select select "269"
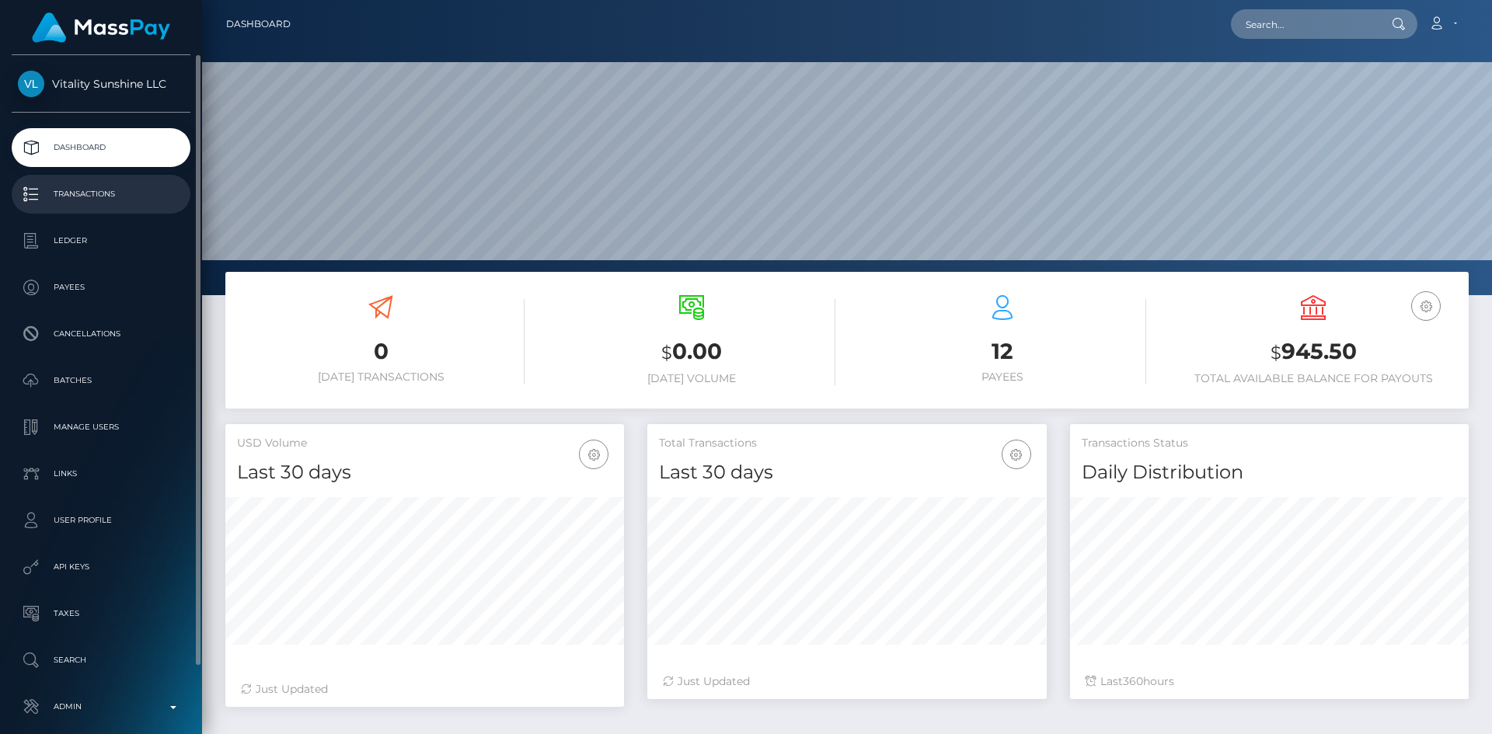
scroll to position [276, 399]
click at [127, 198] on p "Transactions" at bounding box center [101, 194] width 166 height 23
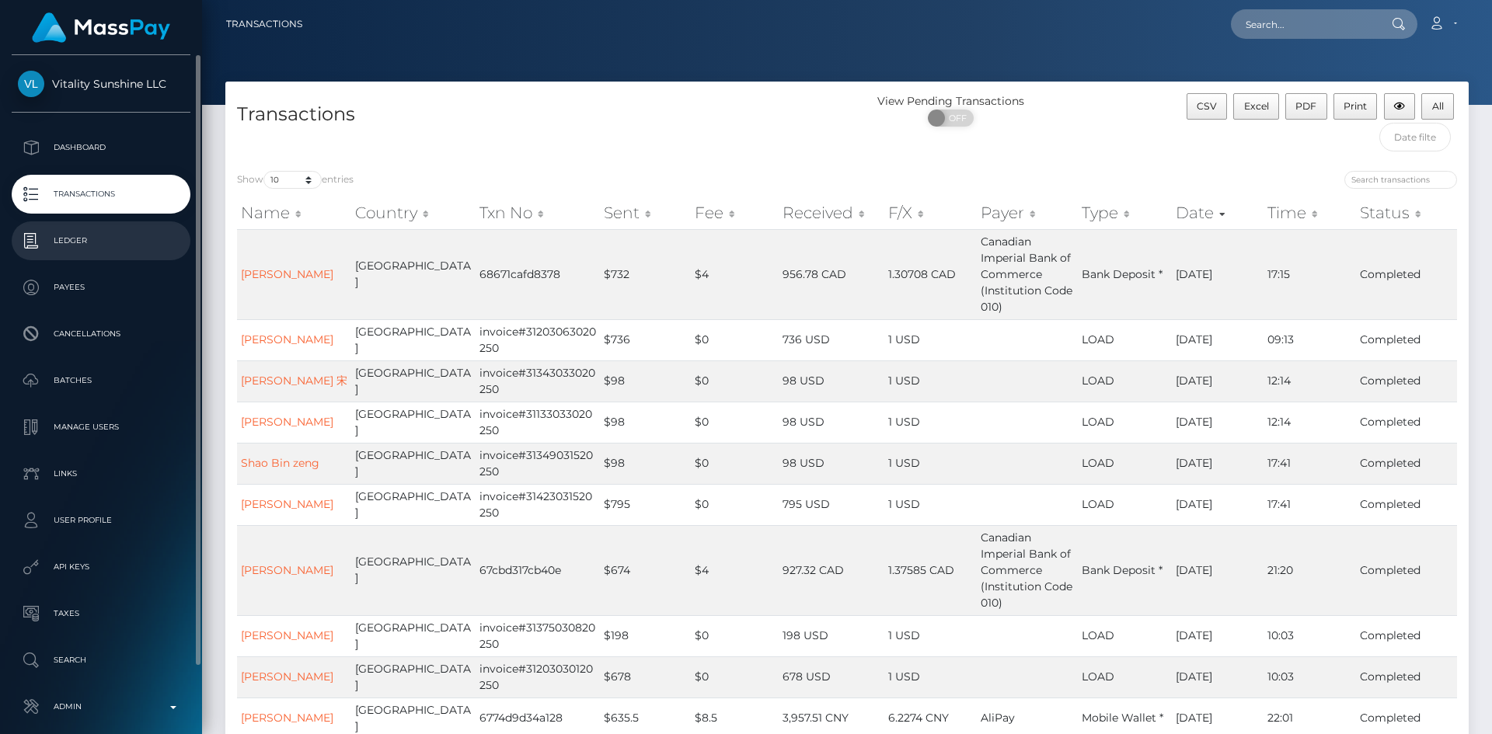
click at [89, 242] on p "Ledger" at bounding box center [101, 240] width 166 height 23
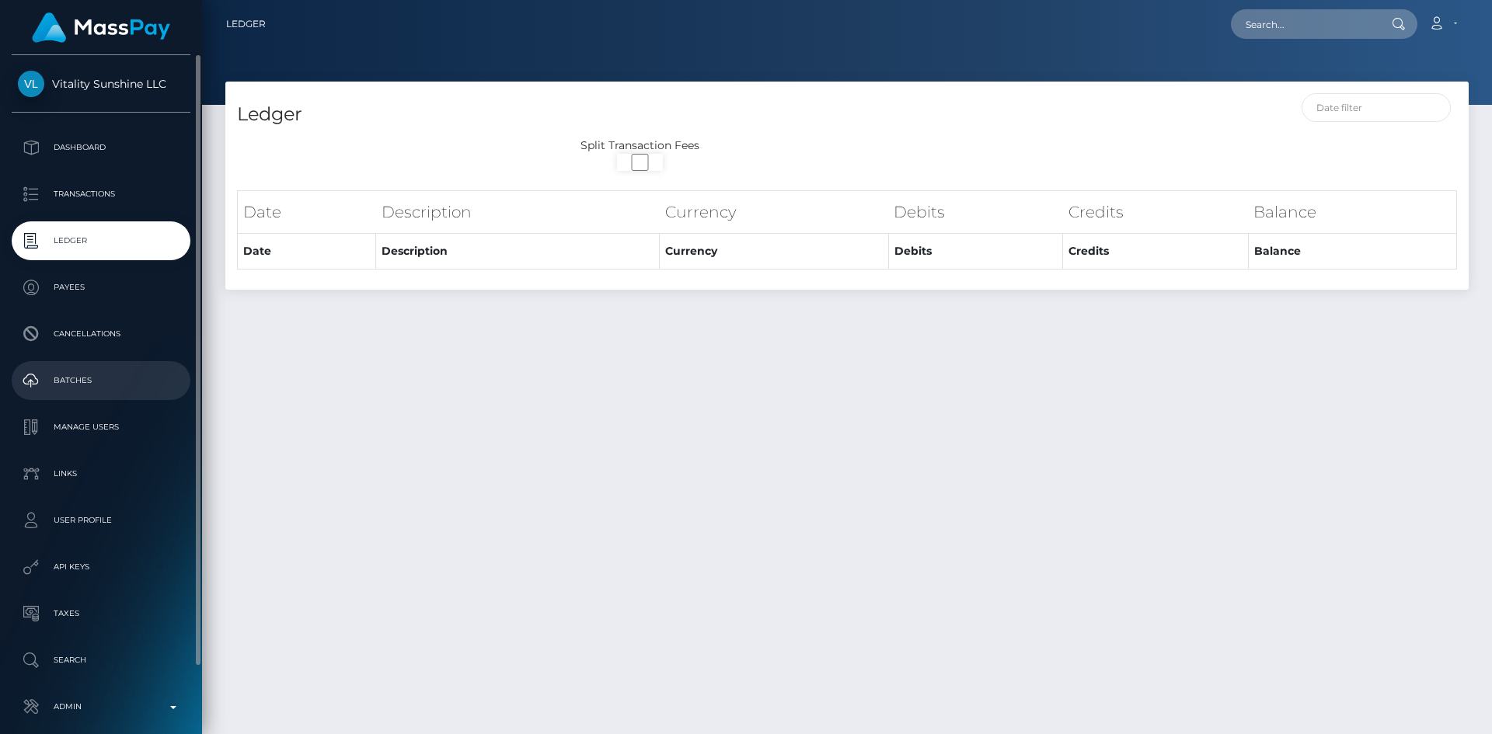
select select
